Goal: Task Accomplishment & Management: Manage account settings

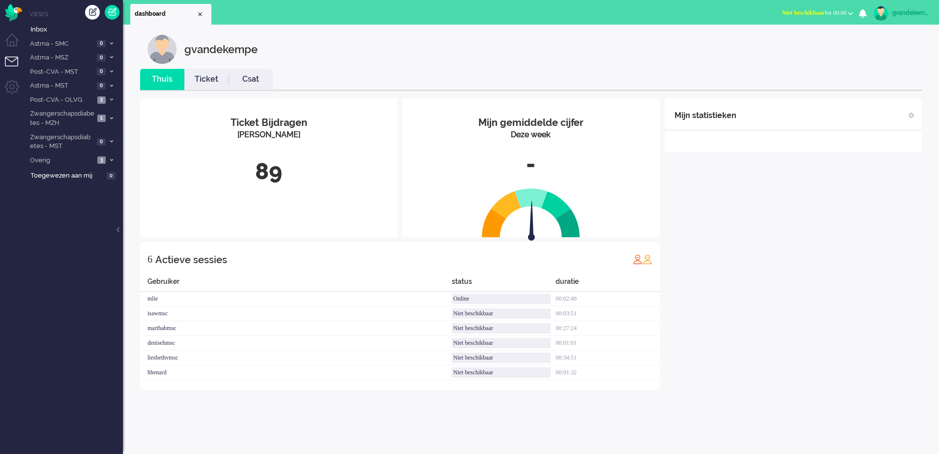
click at [848, 14] on b "button" at bounding box center [850, 13] width 5 height 3
click at [792, 45] on label "Online" at bounding box center [812, 44] width 78 height 8
click at [810, 339] on div "Mijn statistieken + Statistieken toevoegen Bel tijd (gemiddelde dag) Wrapup tij…" at bounding box center [793, 244] width 257 height 292
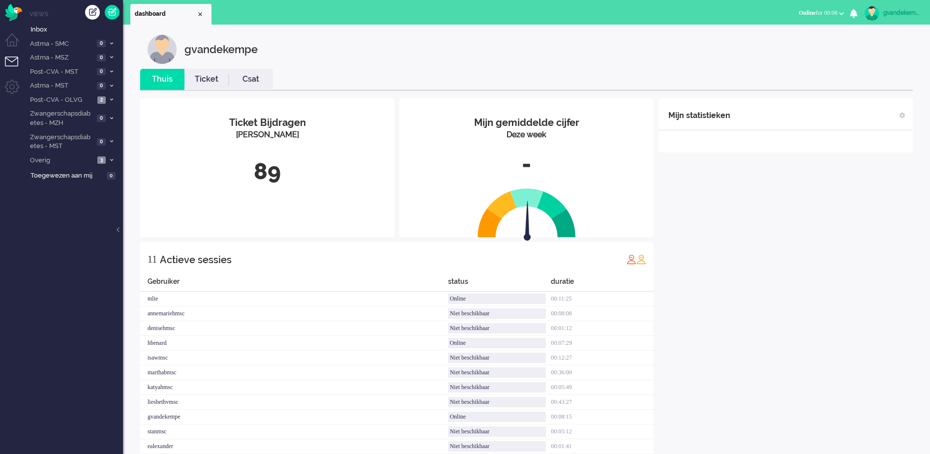
click at [782, 268] on div "Mijn statistieken + Statistieken toevoegen Bel tijd (gemiddelde dag) Wrapup tij…" at bounding box center [785, 280] width 254 height 365
click at [112, 97] on span at bounding box center [111, 99] width 7 height 5
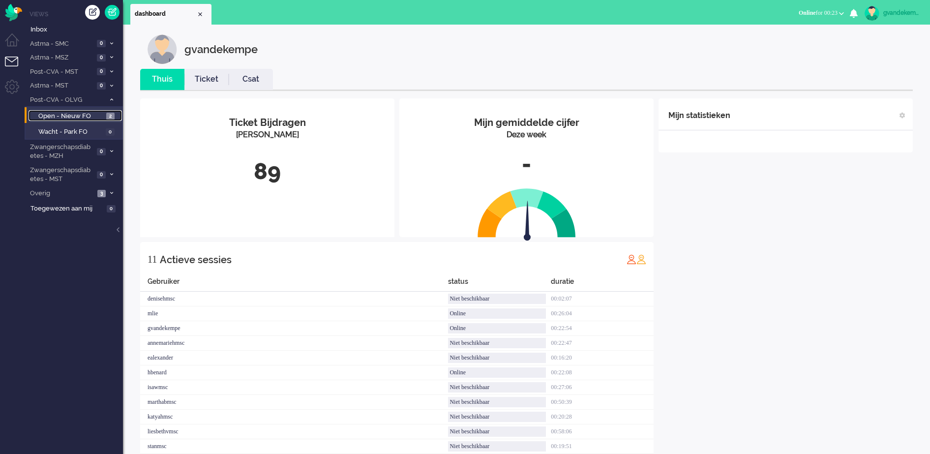
click at [105, 116] on link "Open - Nieuw FO 2" at bounding box center [75, 115] width 93 height 11
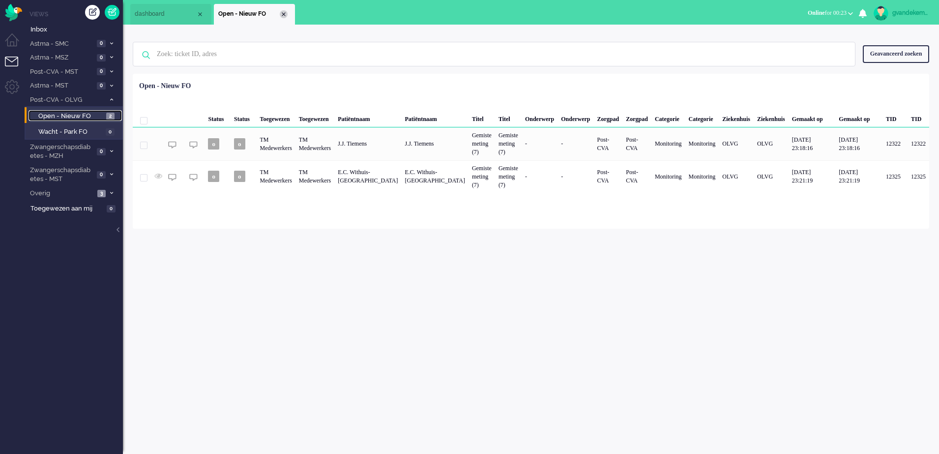
click at [282, 15] on div "Close tab" at bounding box center [284, 14] width 8 height 8
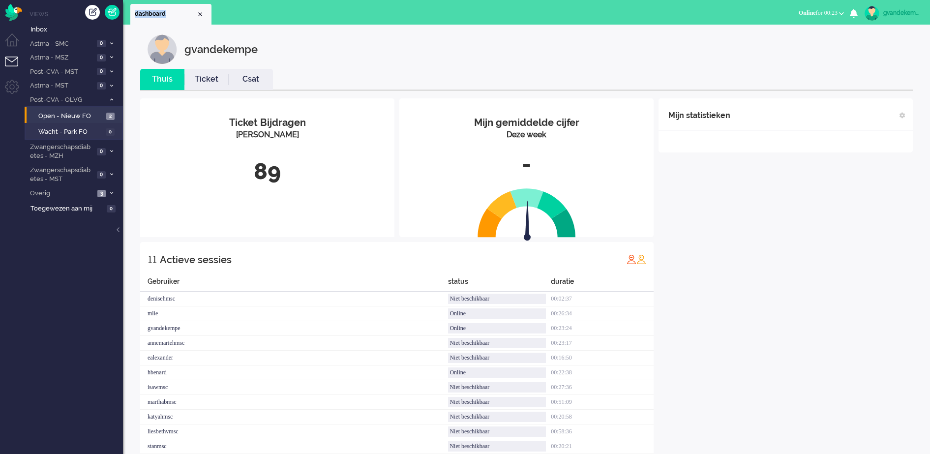
click at [282, 15] on ul "dashboard" at bounding box center [430, 12] width 600 height 25
click at [812, 232] on div "Mijn statistieken + Statistieken toevoegen Bel tijd (gemiddelde dag) Wrapup tij…" at bounding box center [785, 280] width 254 height 365
click at [111, 102] on span at bounding box center [111, 99] width 7 height 5
